Goal: Find specific page/section: Find specific page/section

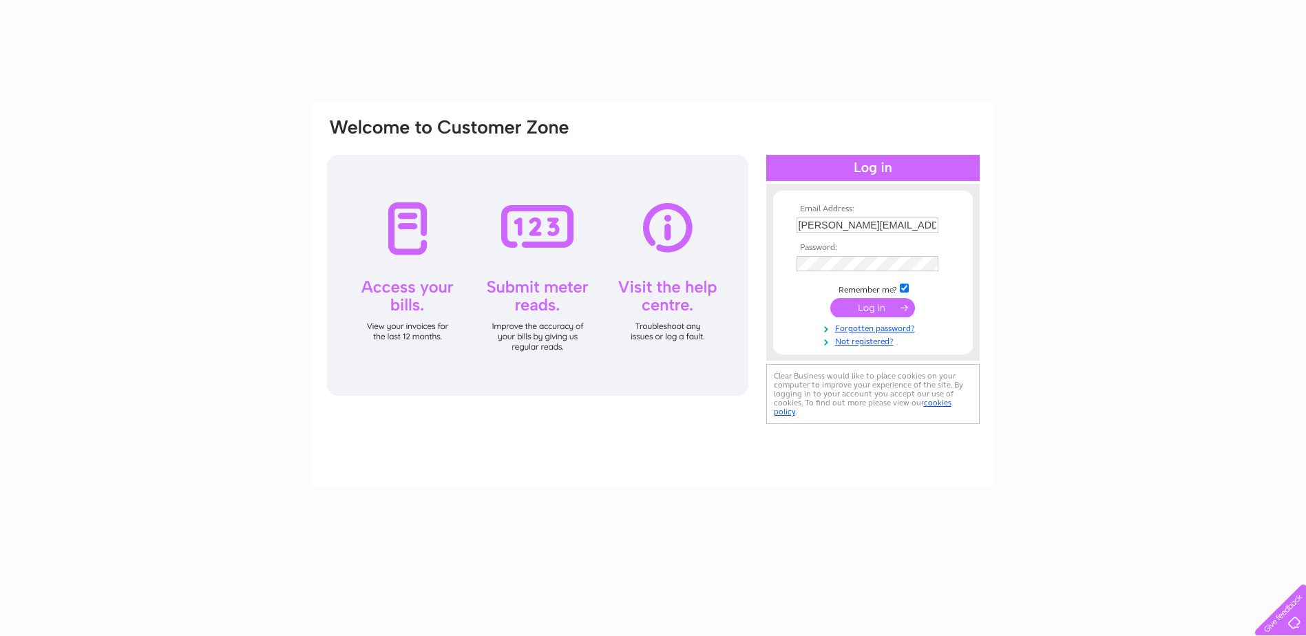
click at [863, 308] on input "submit" at bounding box center [872, 307] width 85 height 19
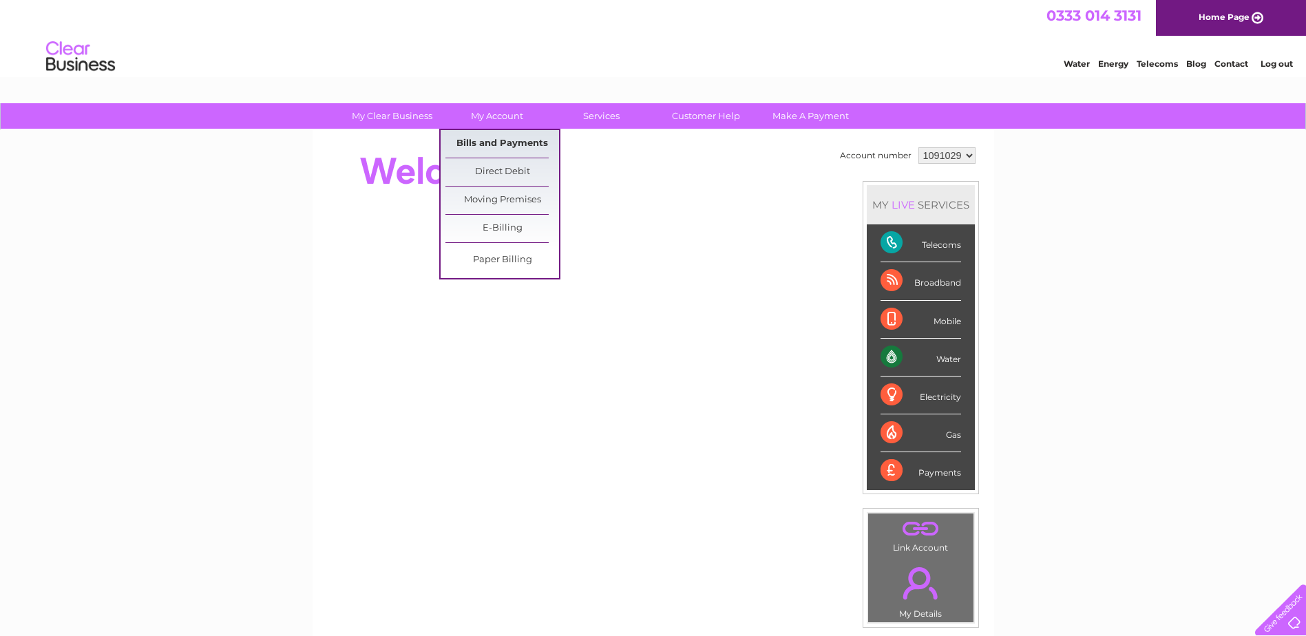
click at [485, 136] on link "Bills and Payments" at bounding box center [502, 144] width 114 height 28
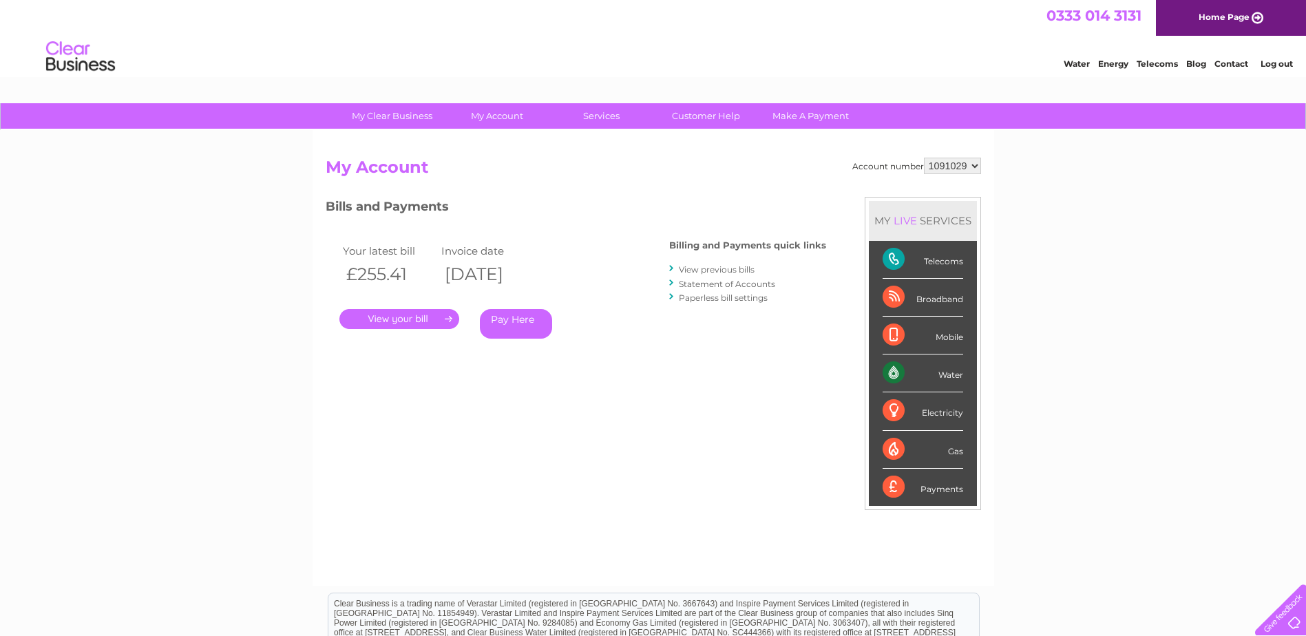
click at [413, 322] on link "." at bounding box center [399, 319] width 120 height 20
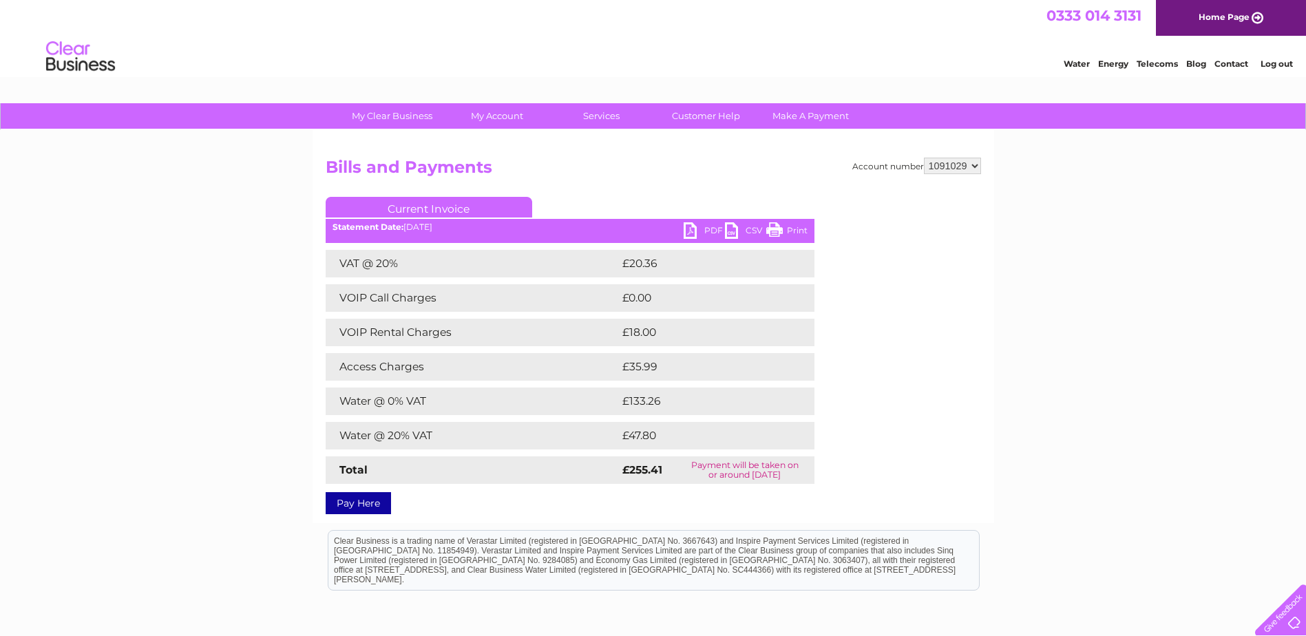
click at [780, 231] on link "Print" at bounding box center [786, 232] width 41 height 20
